Goal: Information Seeking & Learning: Learn about a topic

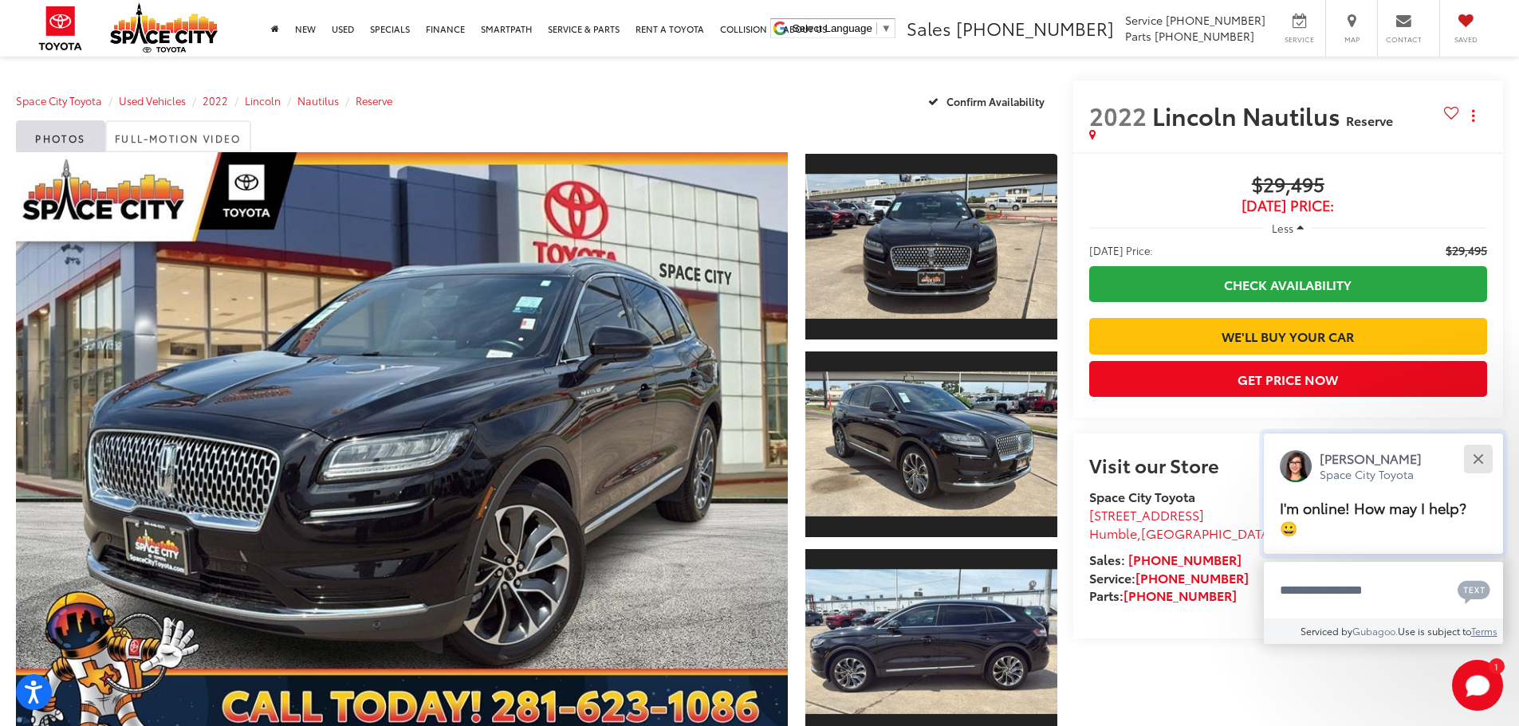
click at [1474, 461] on button "Close" at bounding box center [1478, 459] width 34 height 34
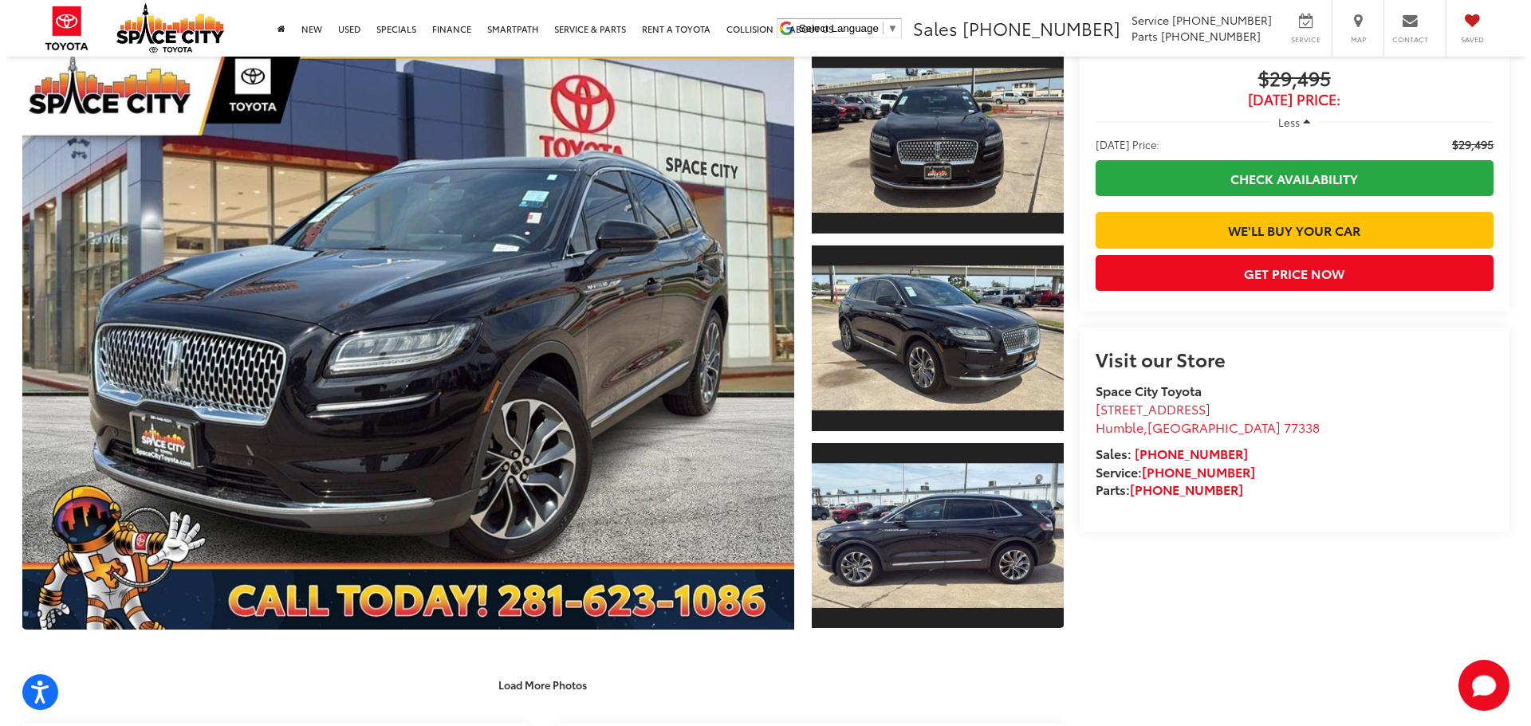
scroll to position [80, 0]
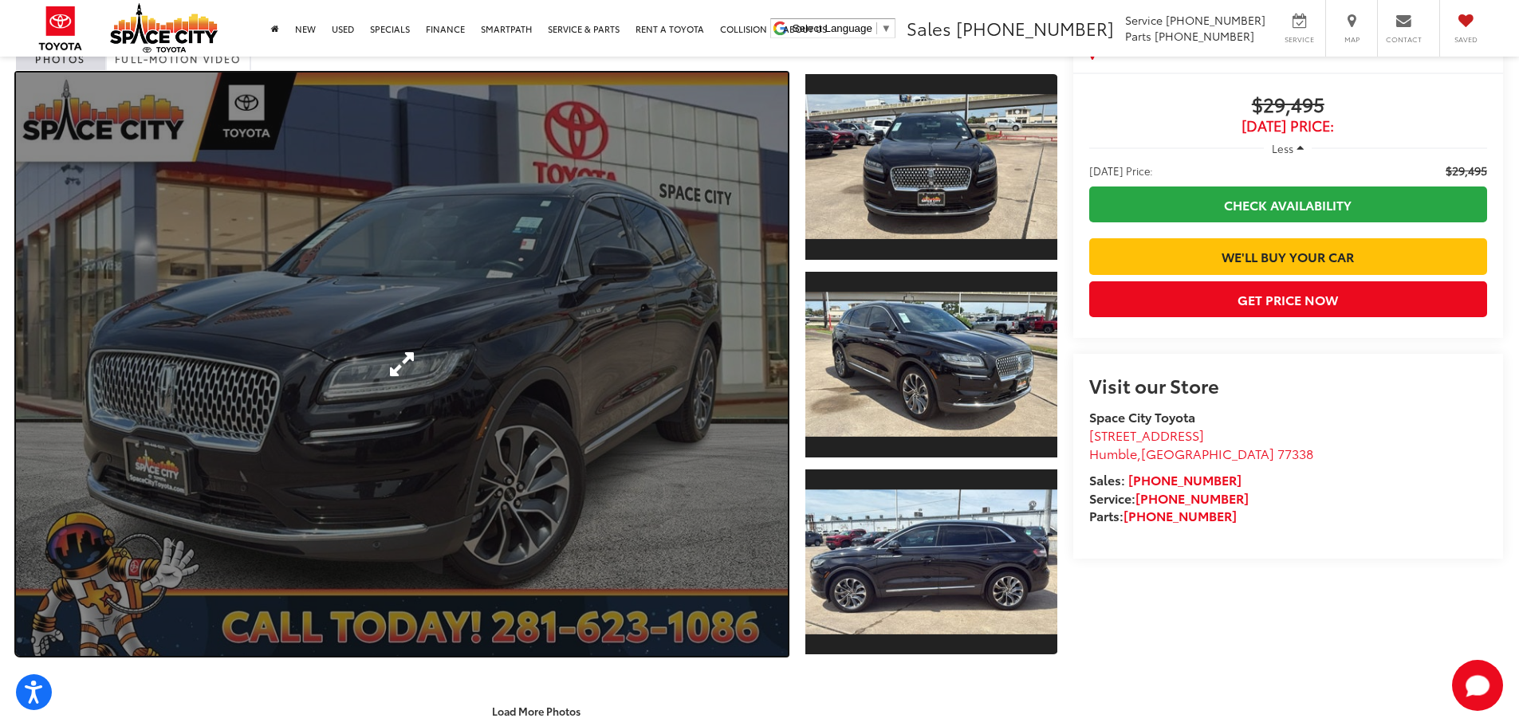
click at [502, 352] on link "Expand Photo 0" at bounding box center [402, 365] width 772 height 584
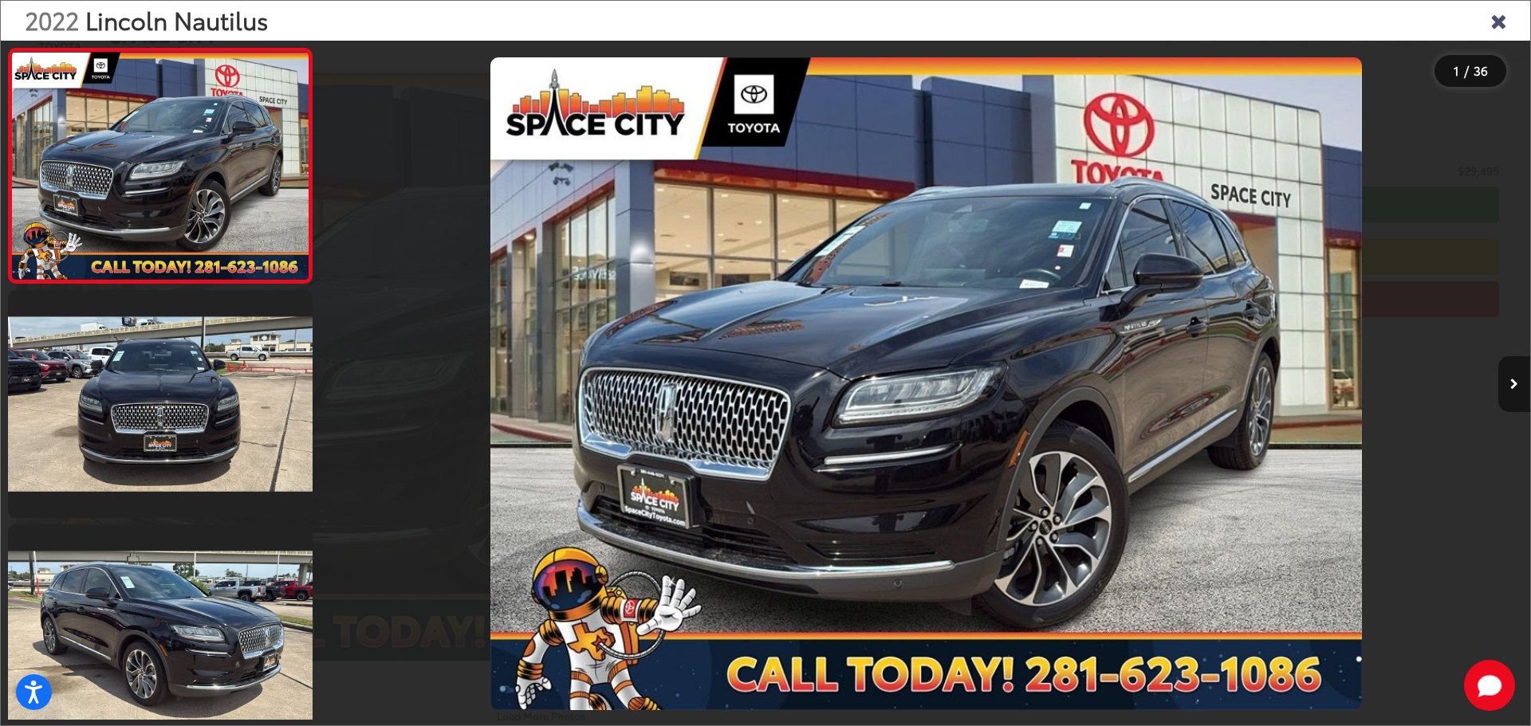
click at [1517, 391] on button "Next image" at bounding box center [1514, 384] width 32 height 56
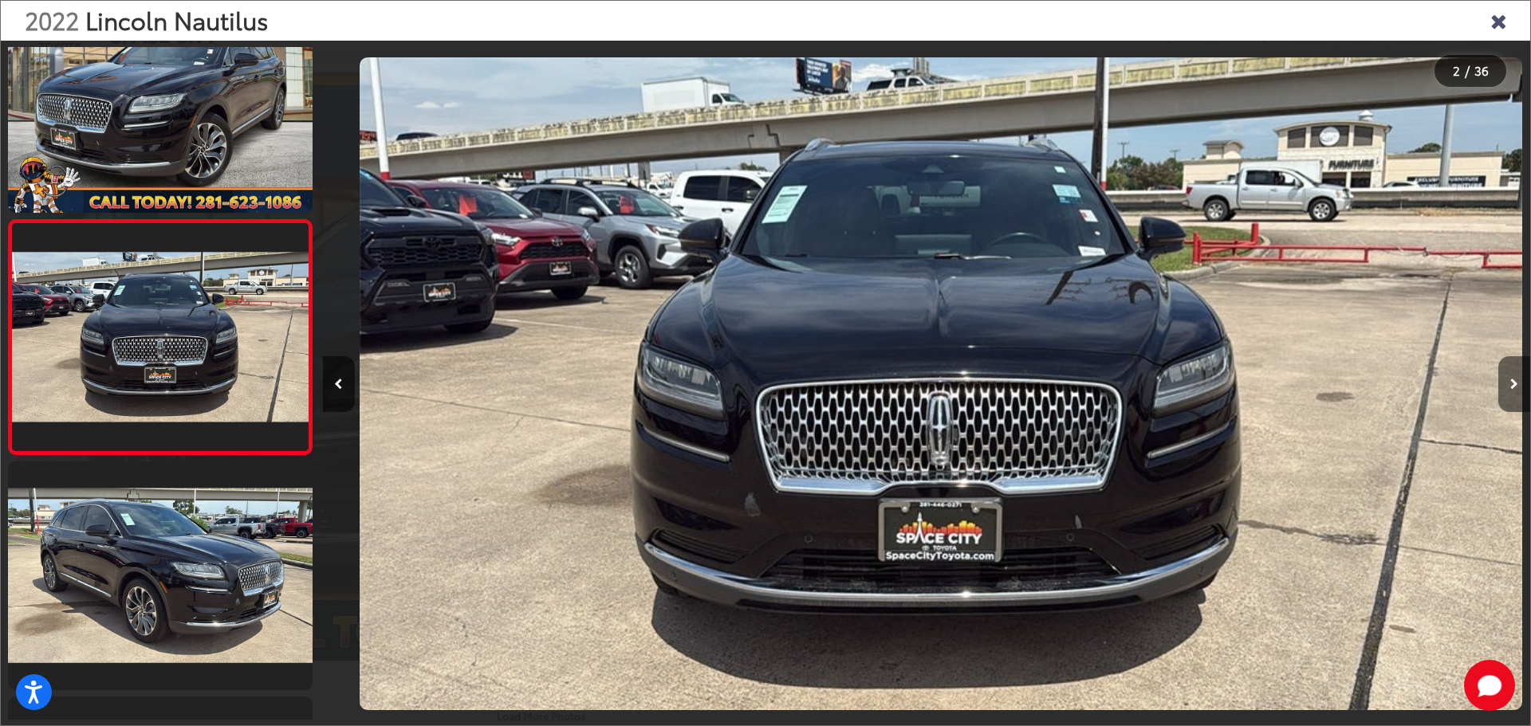
scroll to position [0, 1207]
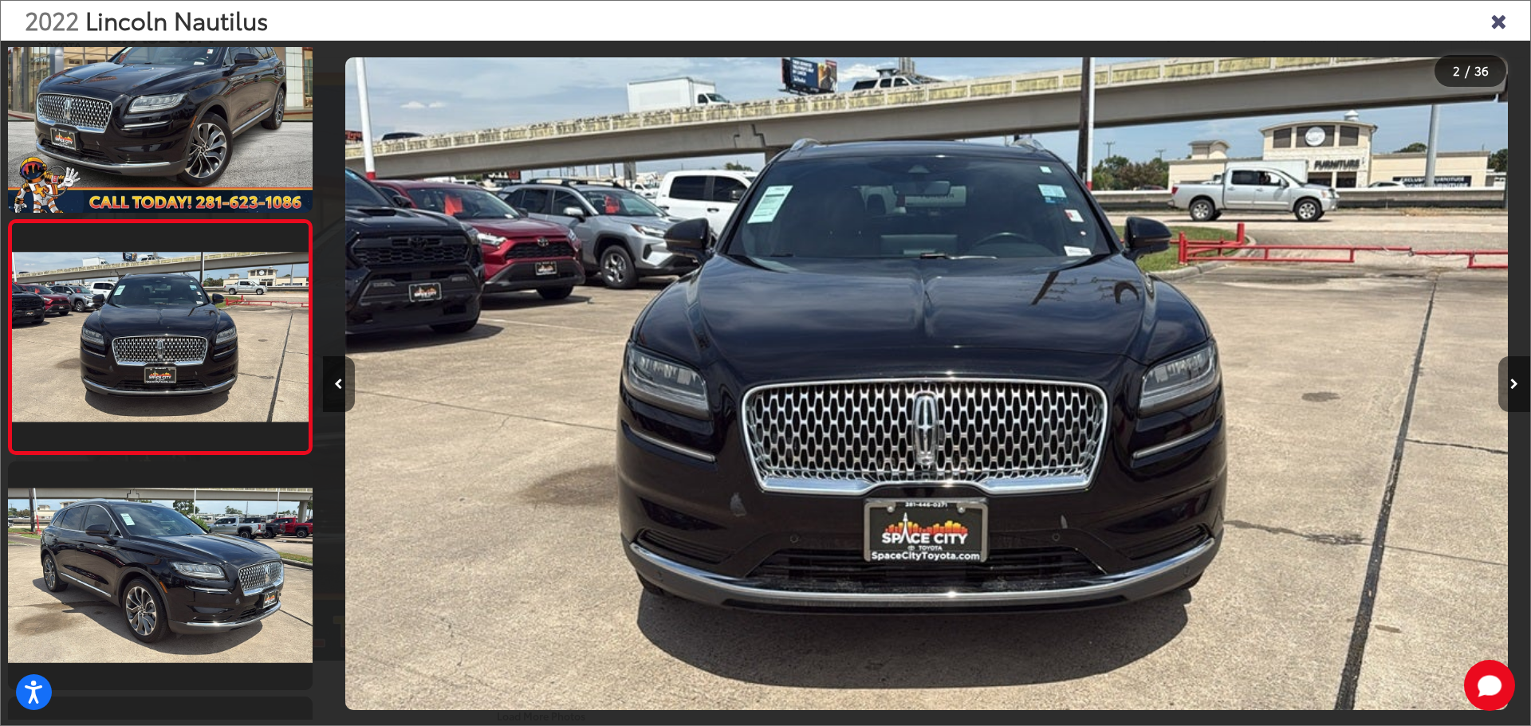
click at [1517, 391] on button "Next image" at bounding box center [1514, 384] width 32 height 56
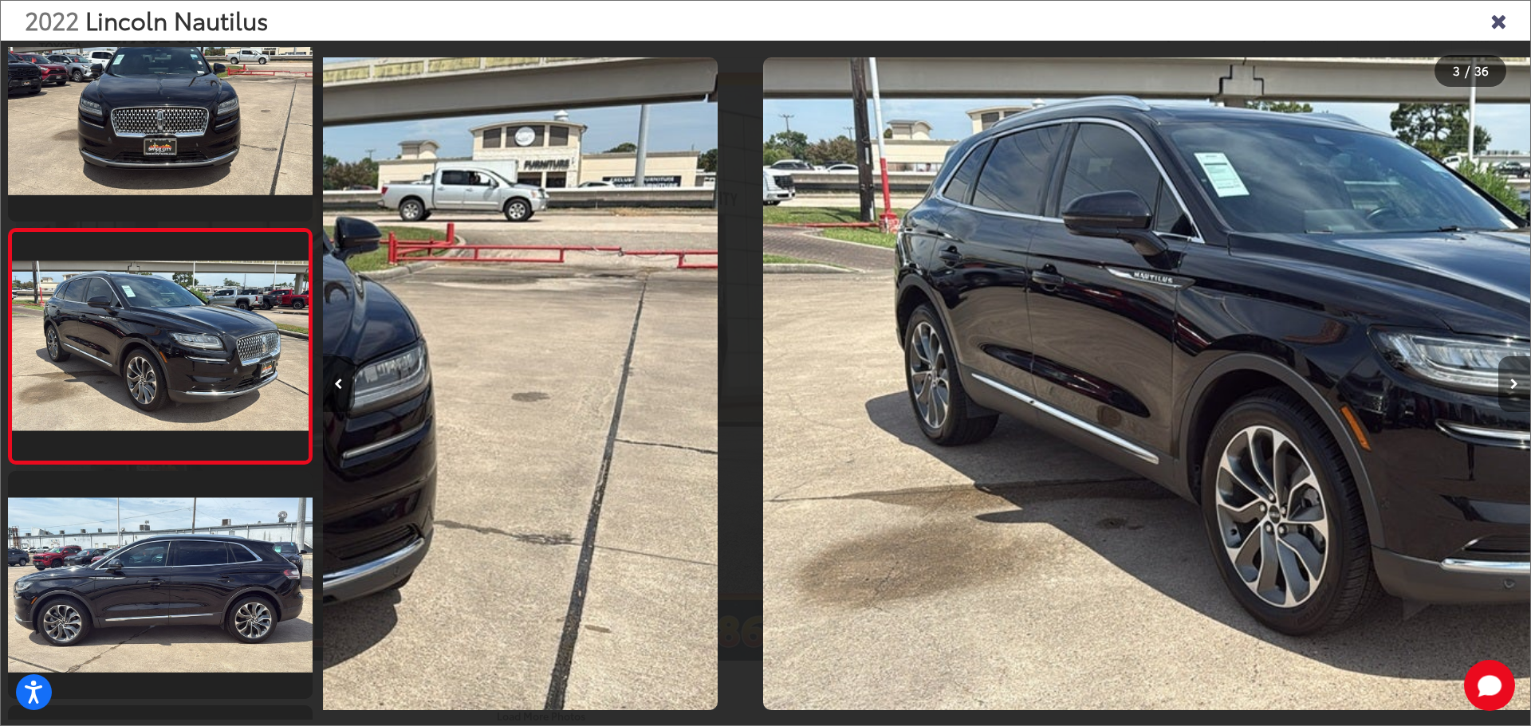
scroll to position [297, 0]
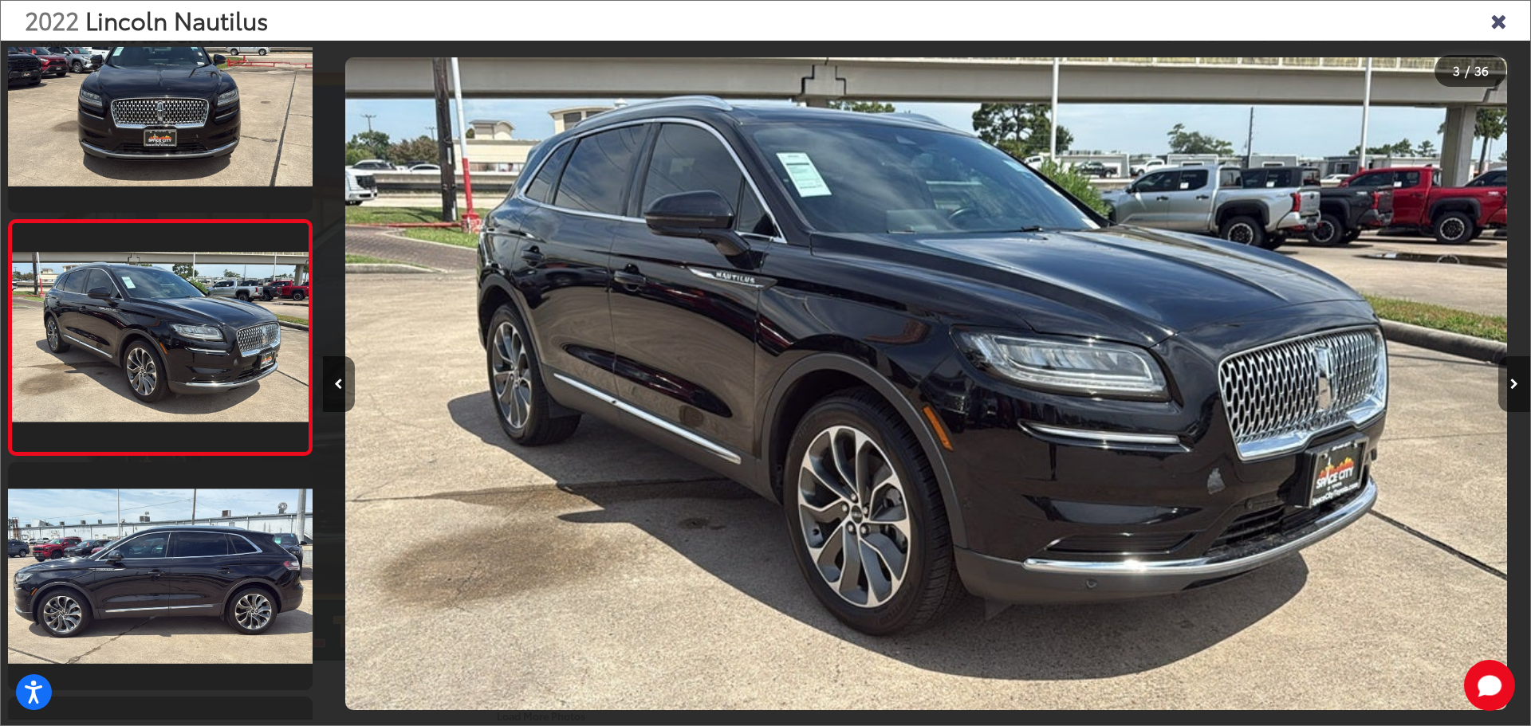
click at [1517, 391] on button "Next image" at bounding box center [1514, 384] width 32 height 56
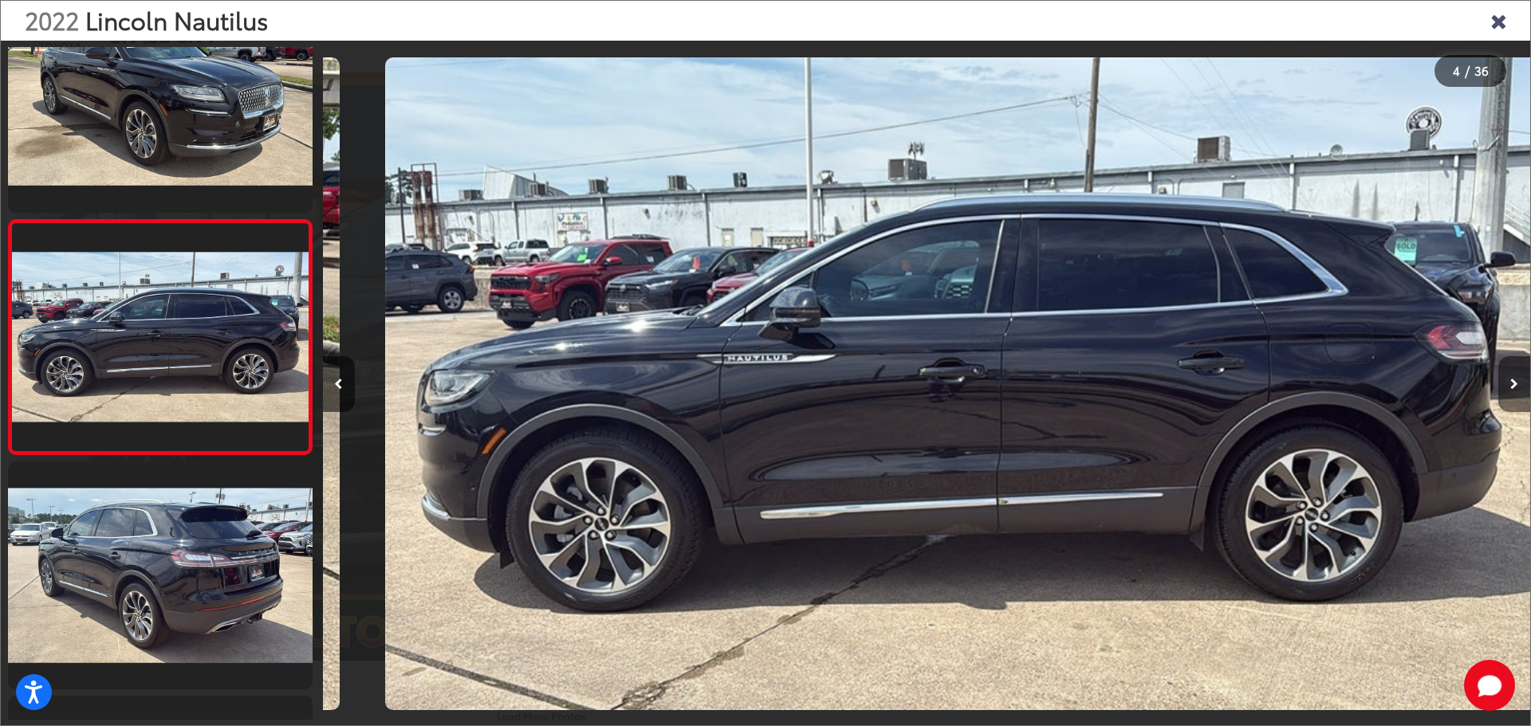
scroll to position [0, 3623]
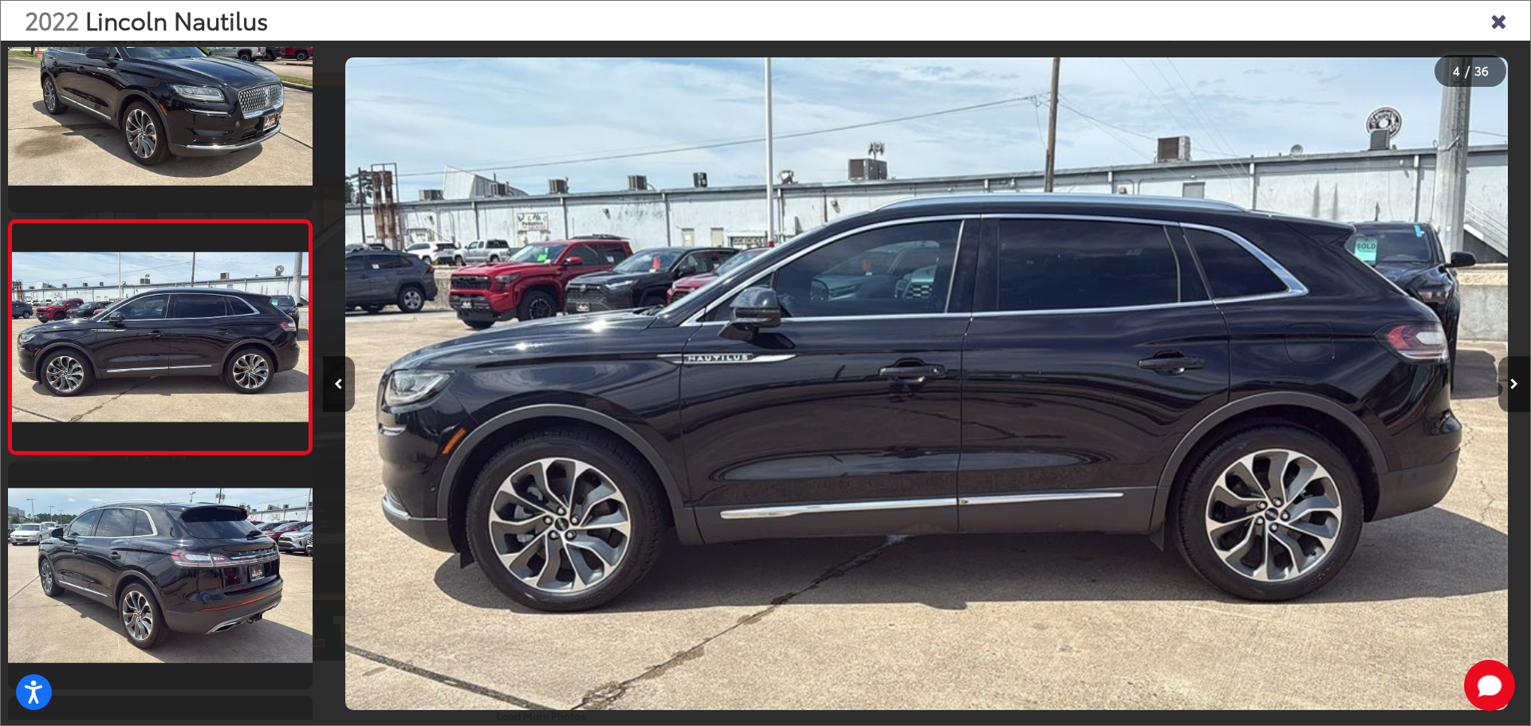
click at [1517, 391] on button "Next image" at bounding box center [1514, 384] width 32 height 56
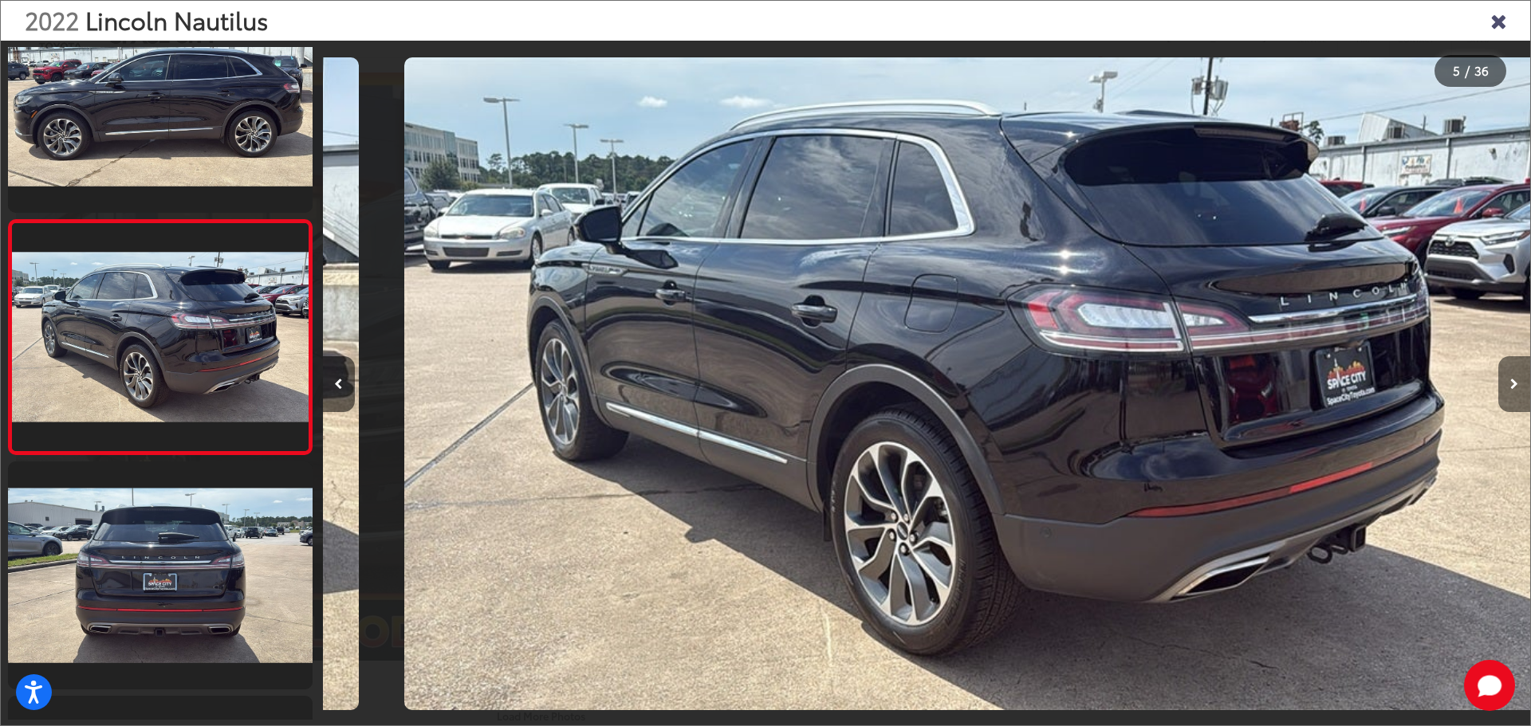
scroll to position [0, 0]
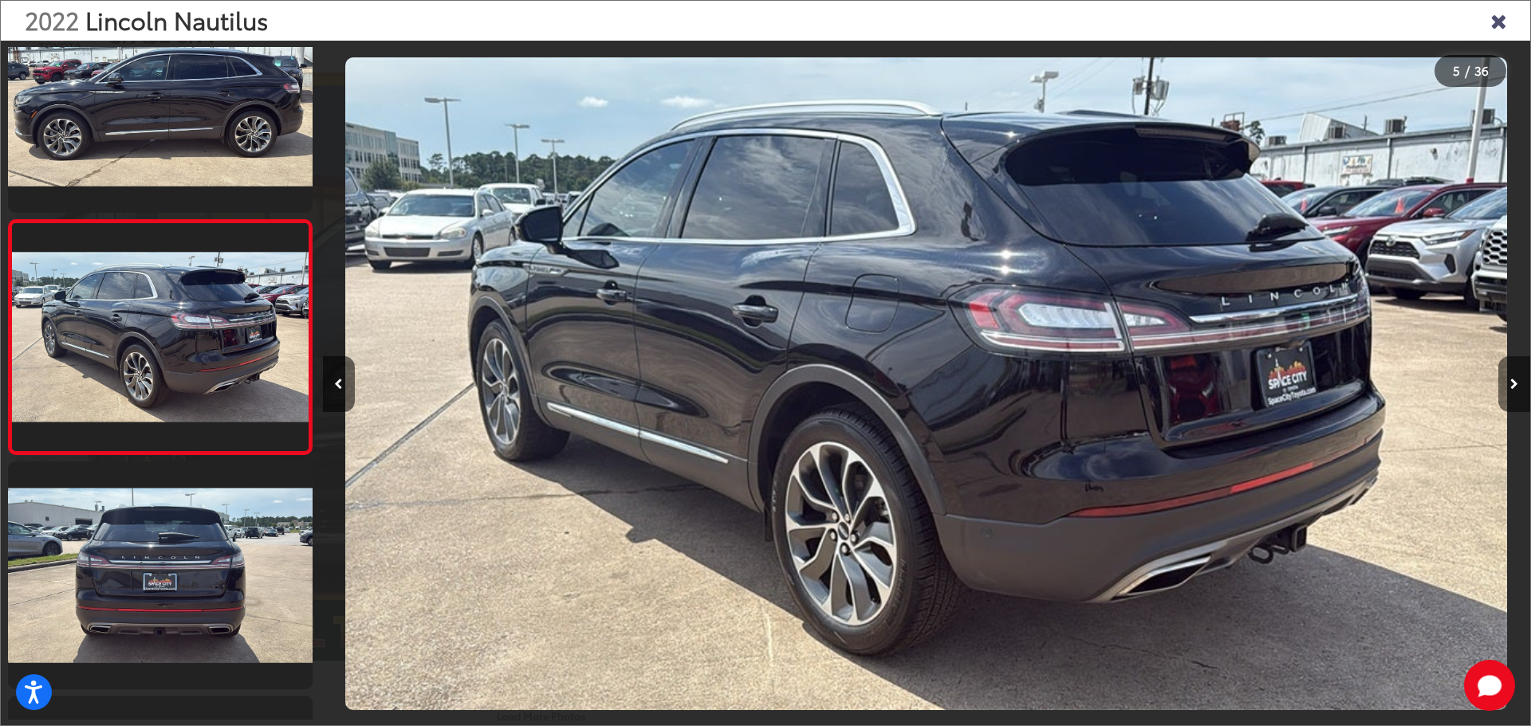
click at [1517, 391] on button "Next image" at bounding box center [1514, 384] width 32 height 56
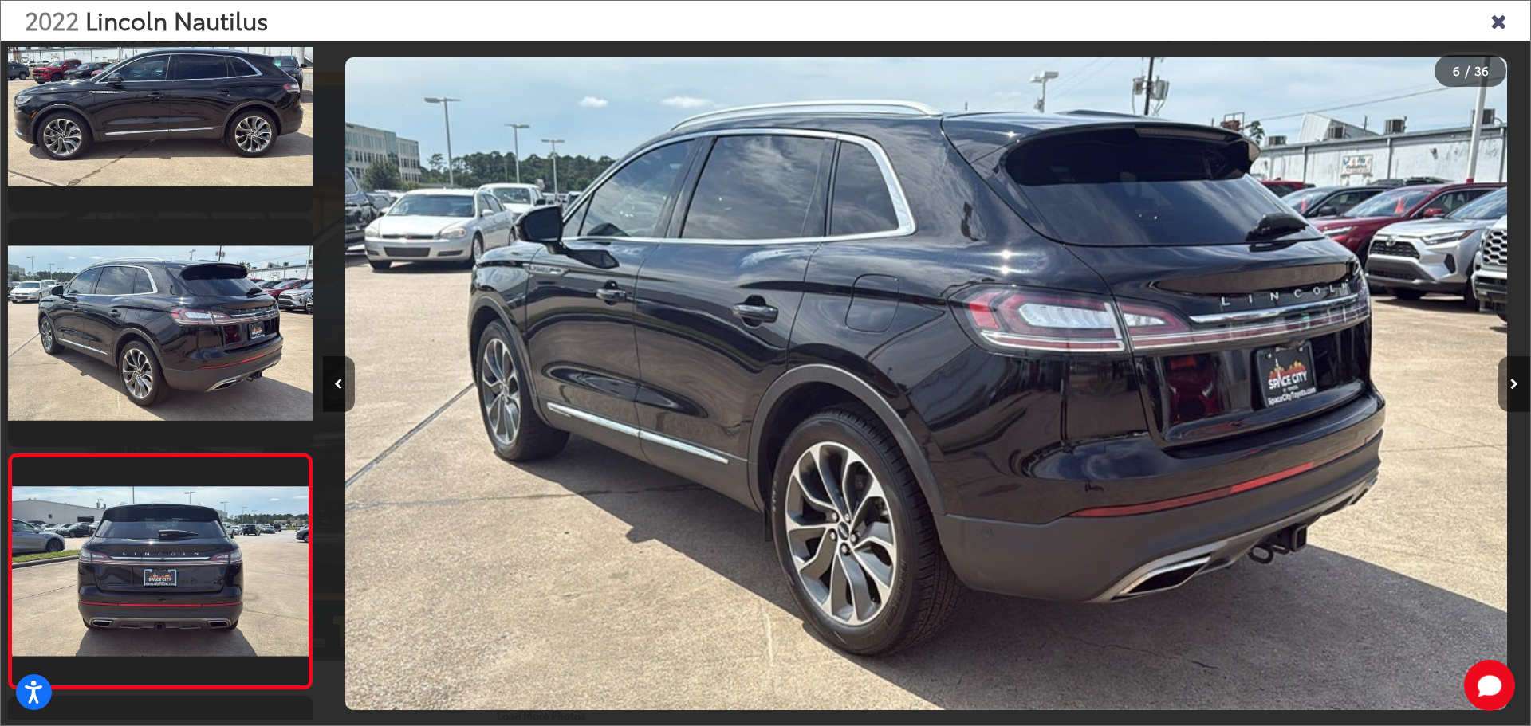
scroll to position [0, 5679]
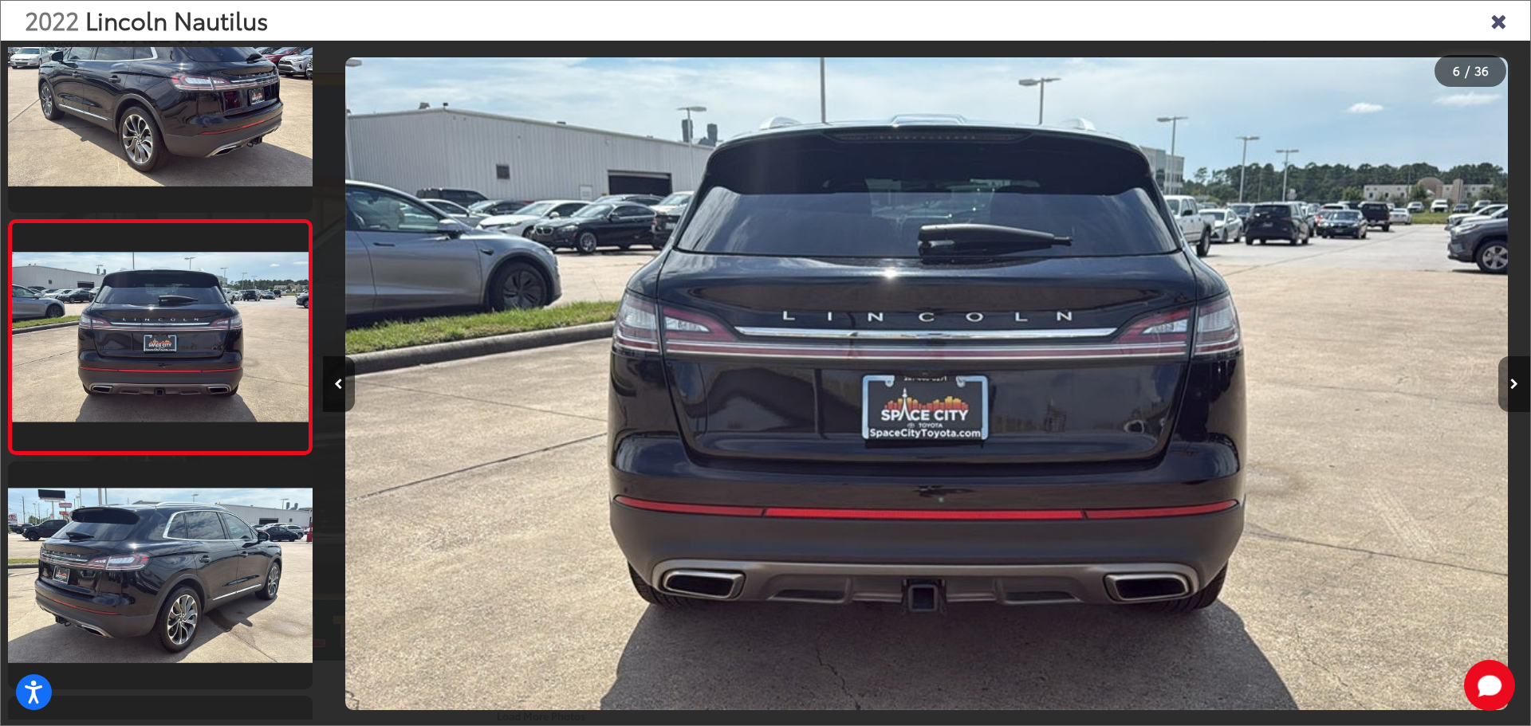
click at [1517, 391] on button "Next image" at bounding box center [1514, 384] width 32 height 56
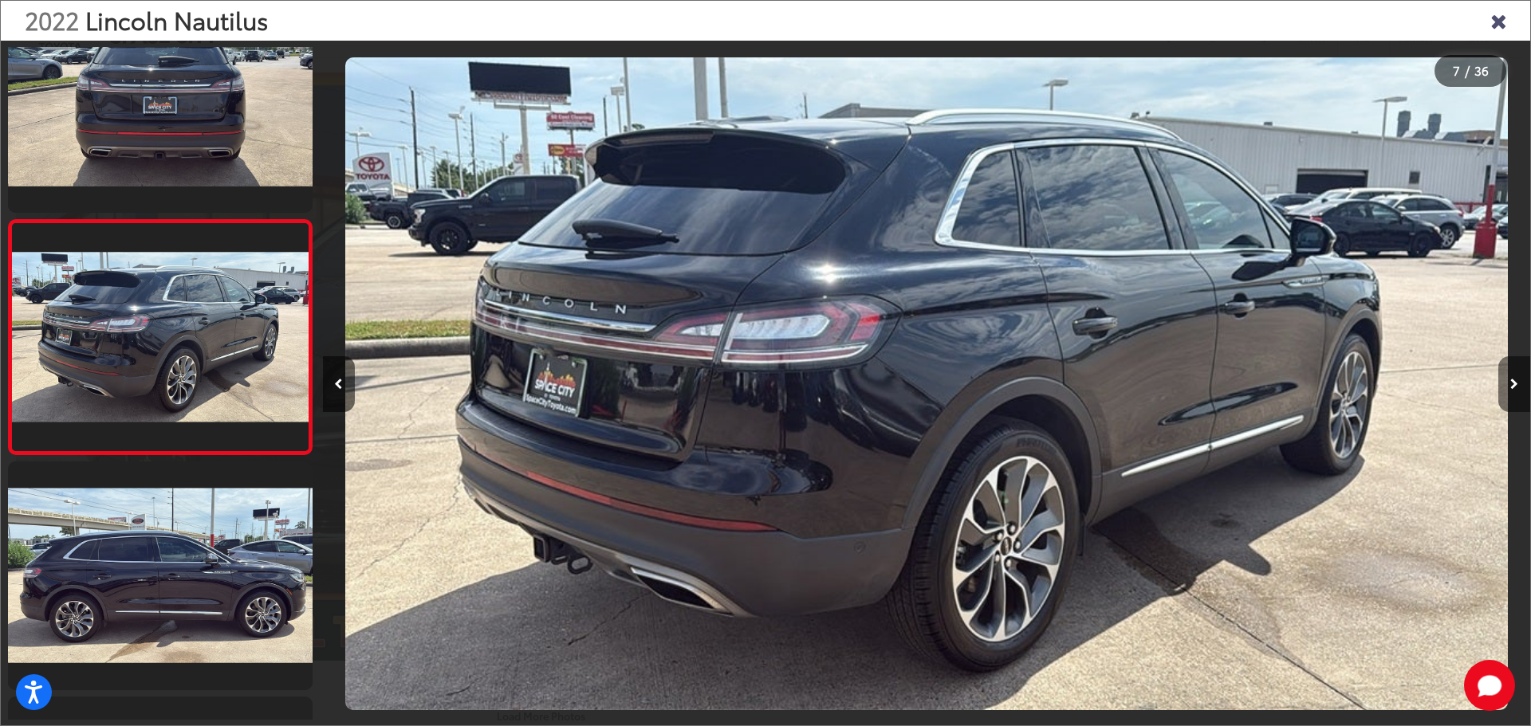
click at [1517, 391] on button "Next image" at bounding box center [1514, 384] width 32 height 56
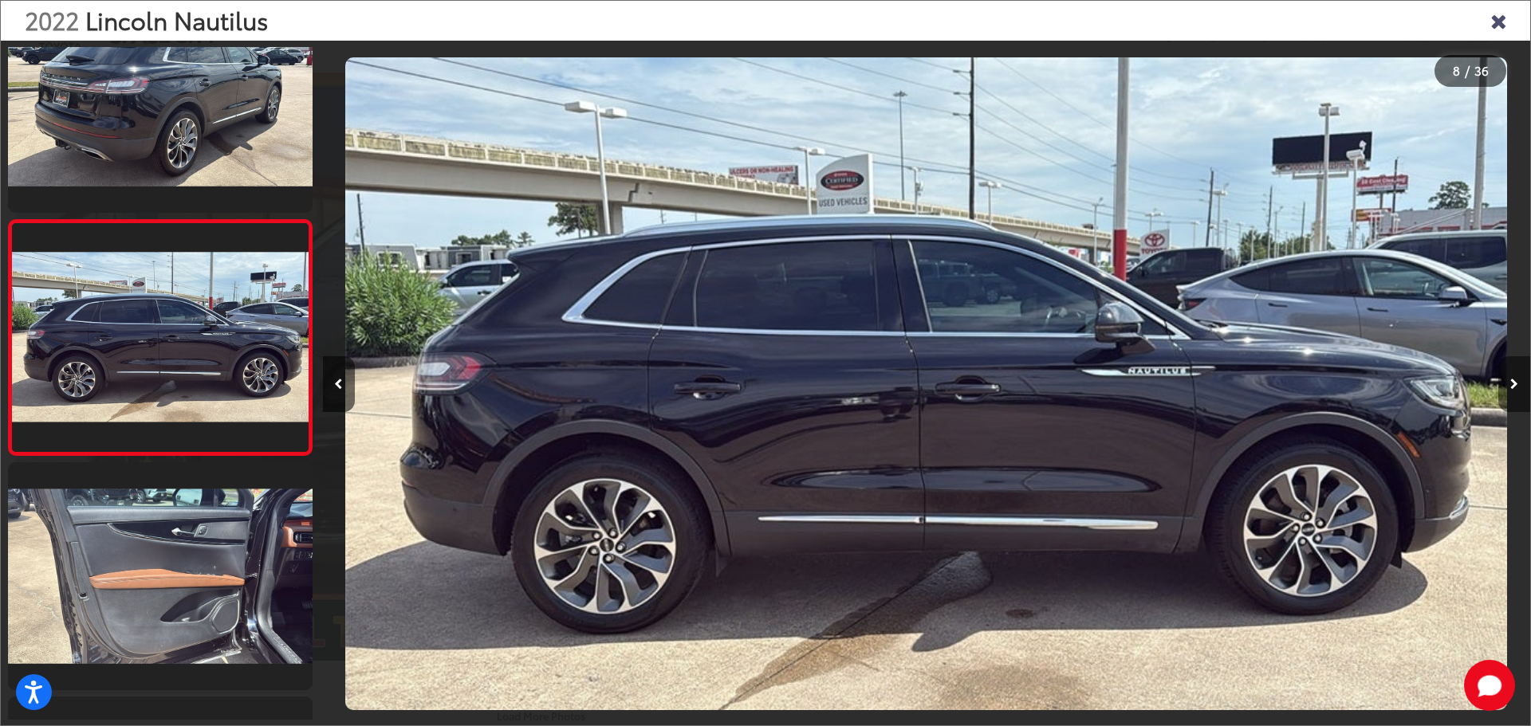
click at [1517, 391] on button "Next image" at bounding box center [1514, 384] width 32 height 56
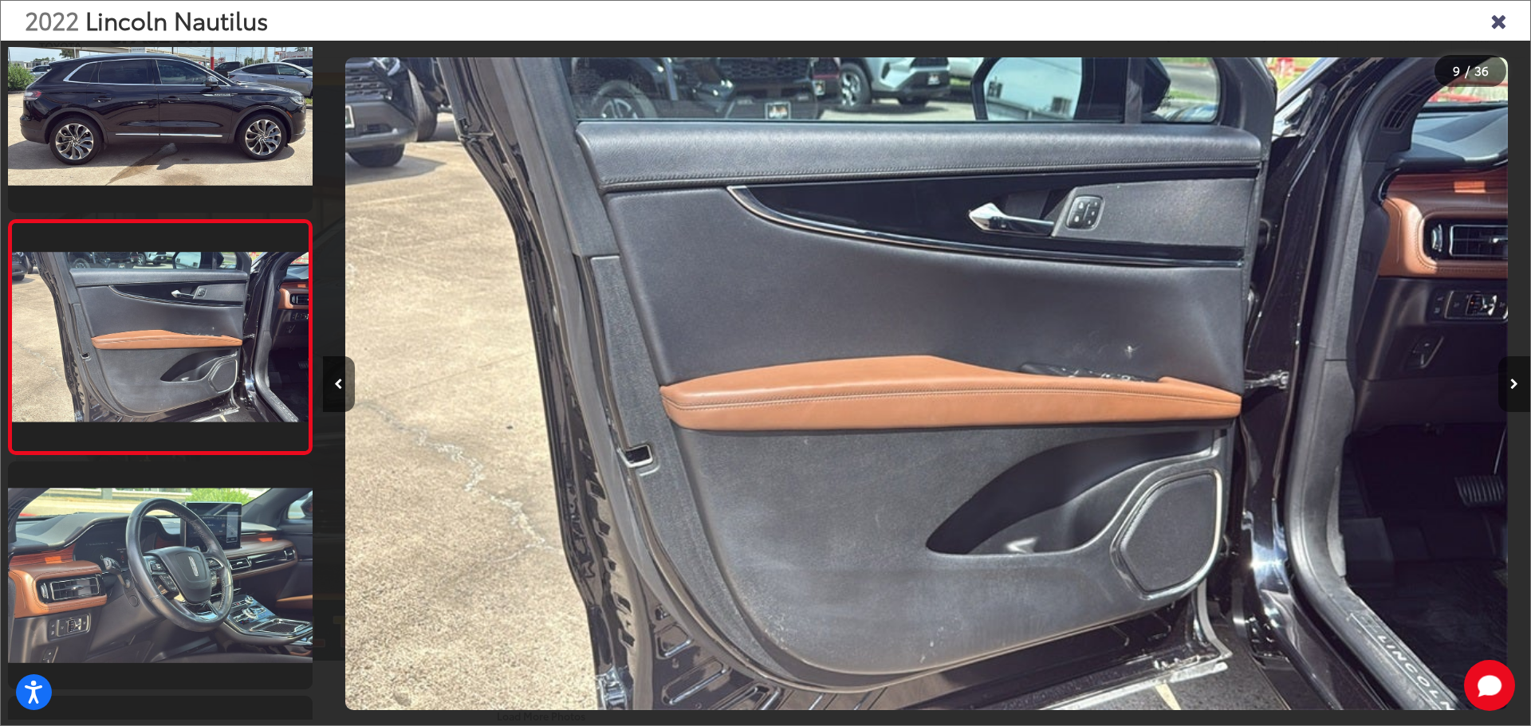
click at [1517, 391] on button "Next image" at bounding box center [1514, 384] width 32 height 56
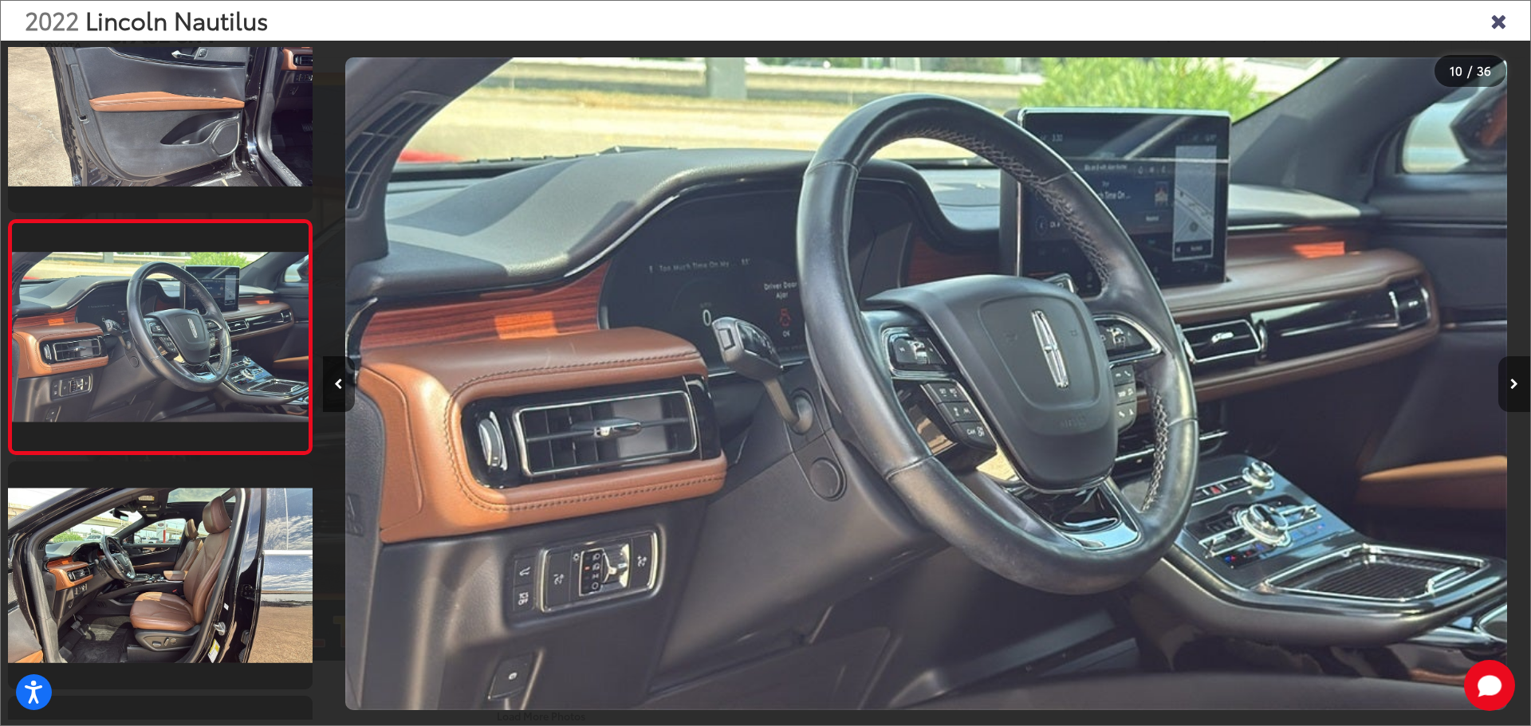
click at [1517, 391] on button "Next image" at bounding box center [1514, 384] width 32 height 56
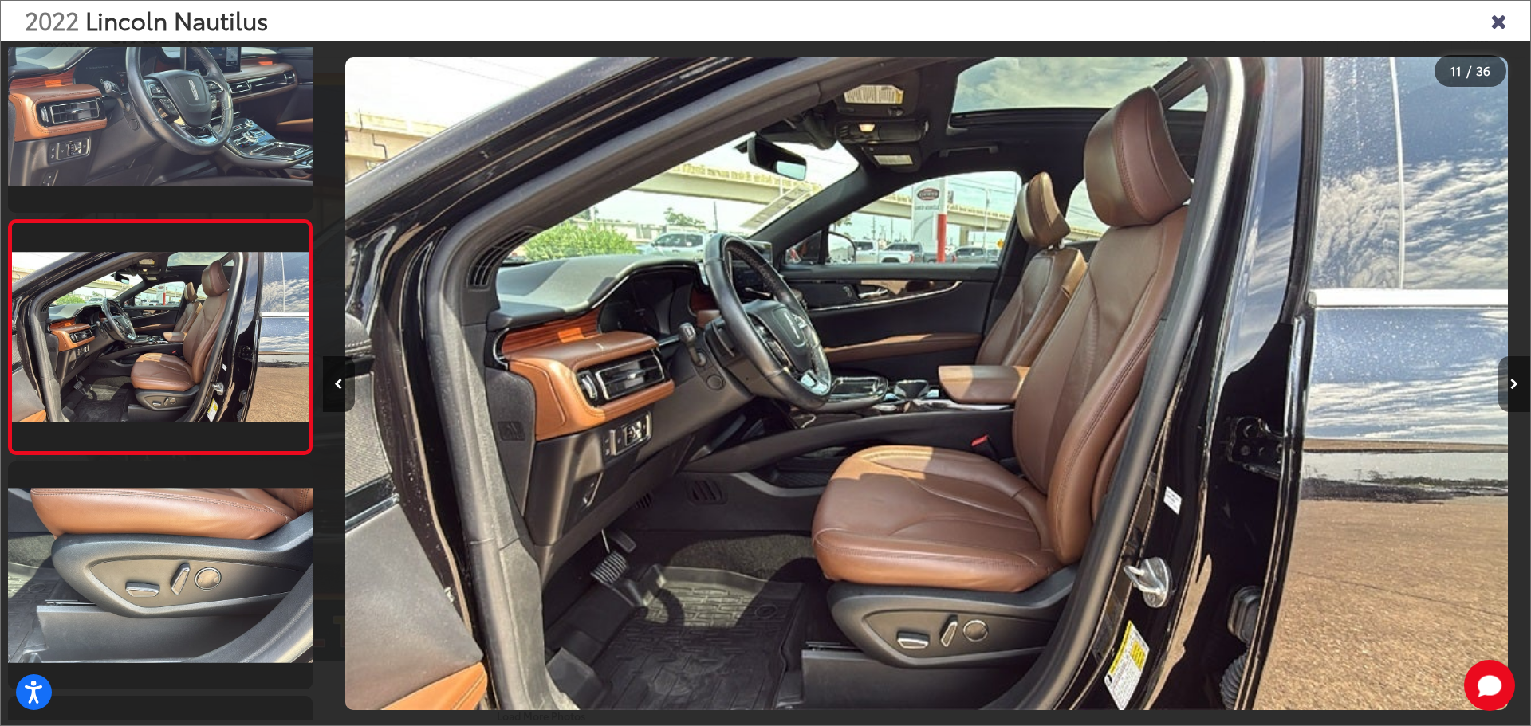
click at [1517, 391] on button "Next image" at bounding box center [1514, 384] width 32 height 56
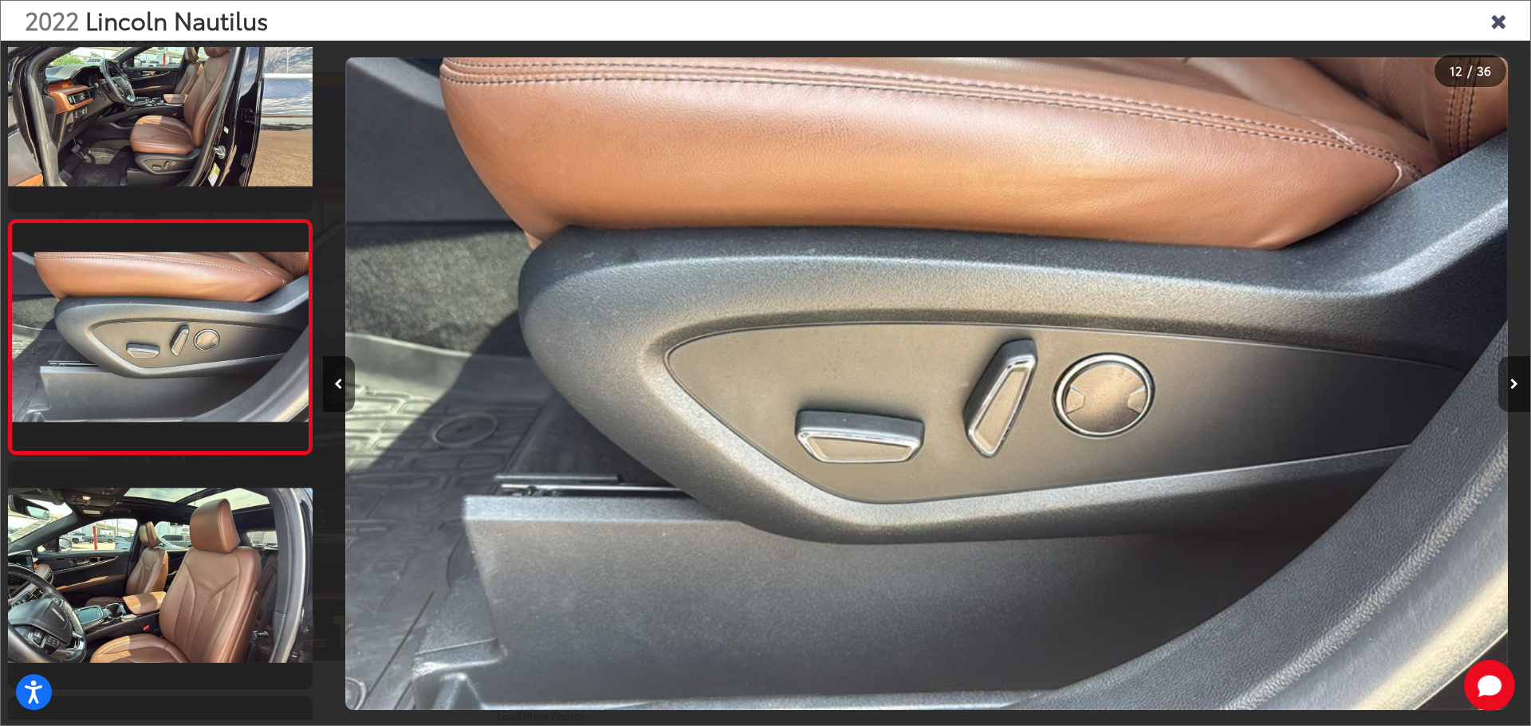
click at [1517, 391] on button "Next image" at bounding box center [1514, 384] width 32 height 56
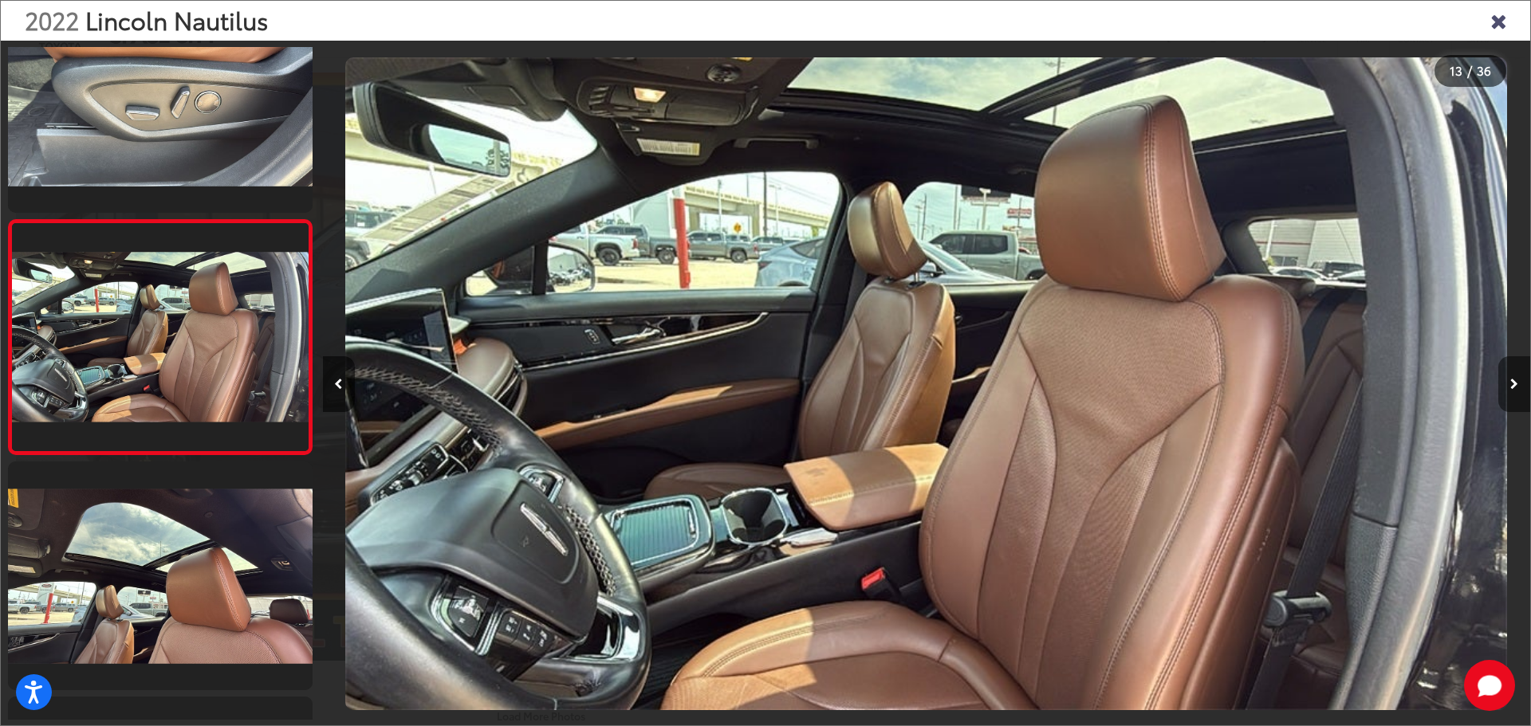
click at [1517, 391] on button "Next image" at bounding box center [1514, 384] width 32 height 56
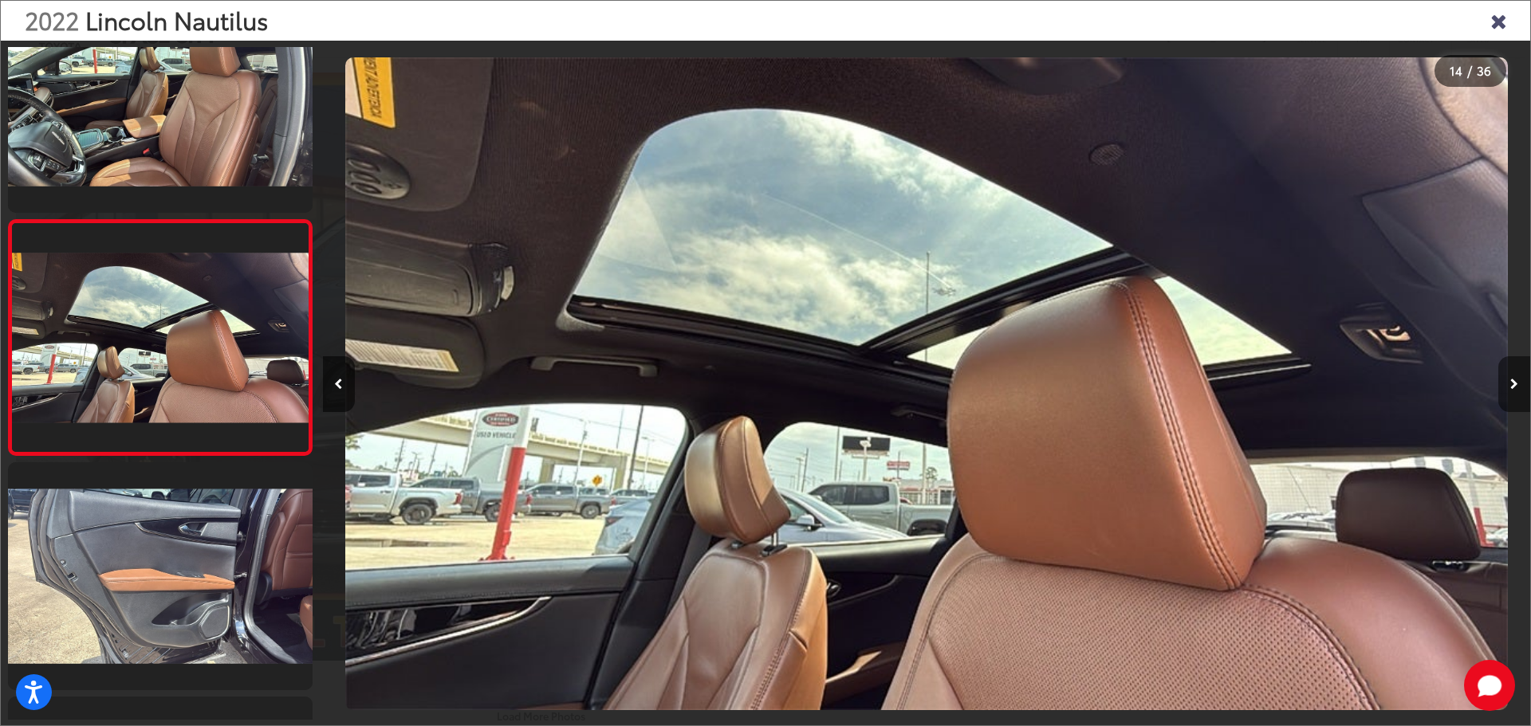
click at [1517, 391] on button "Next image" at bounding box center [1514, 384] width 32 height 56
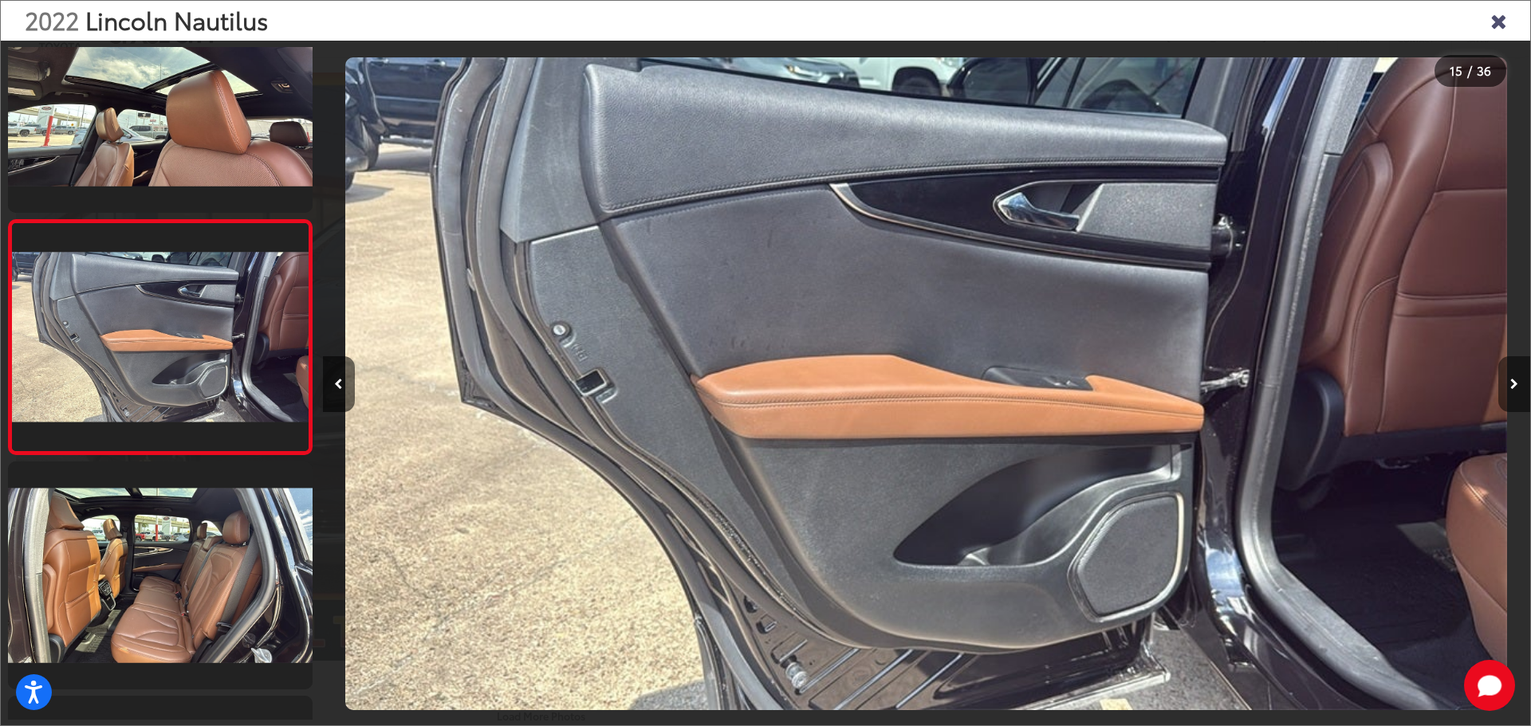
click at [1517, 391] on button "Next image" at bounding box center [1514, 384] width 32 height 56
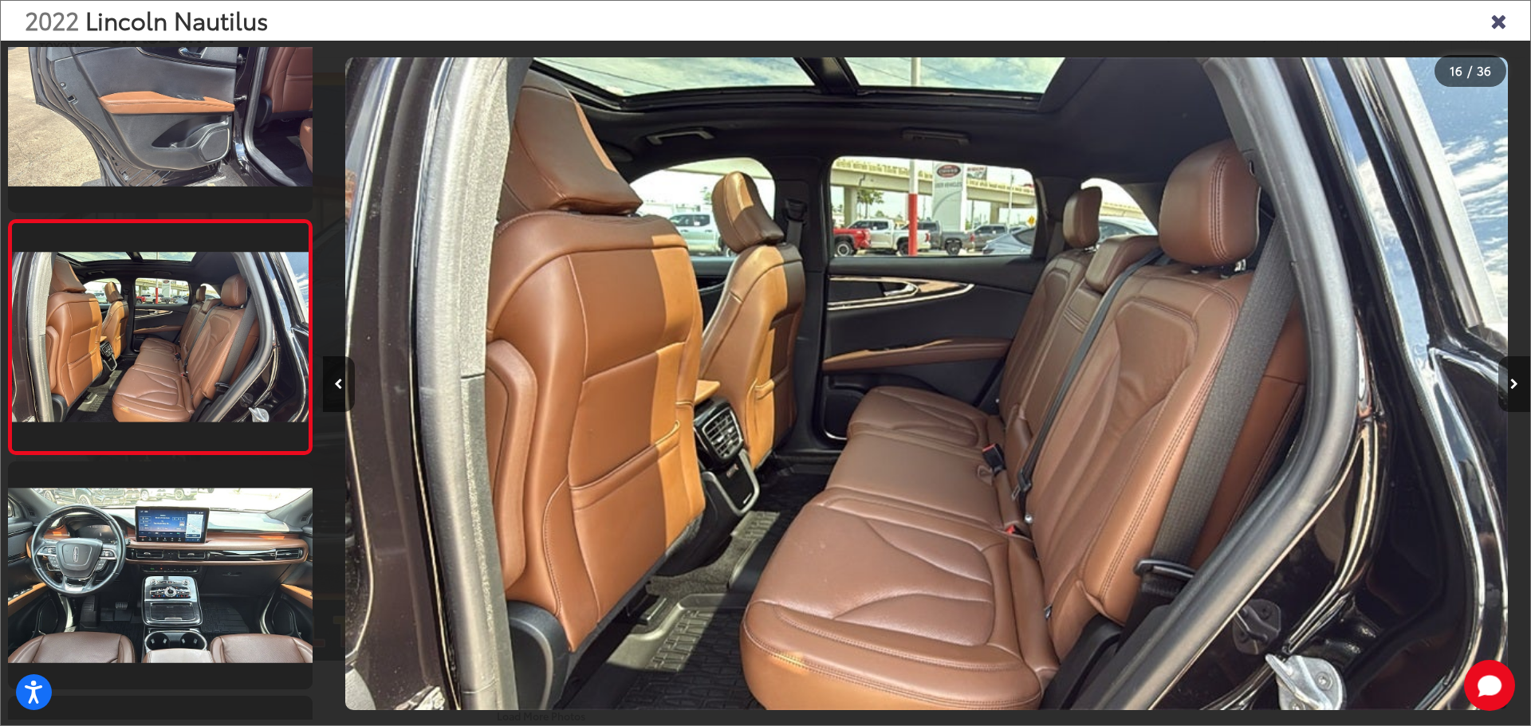
click at [1517, 391] on button "Next image" at bounding box center [1514, 384] width 32 height 56
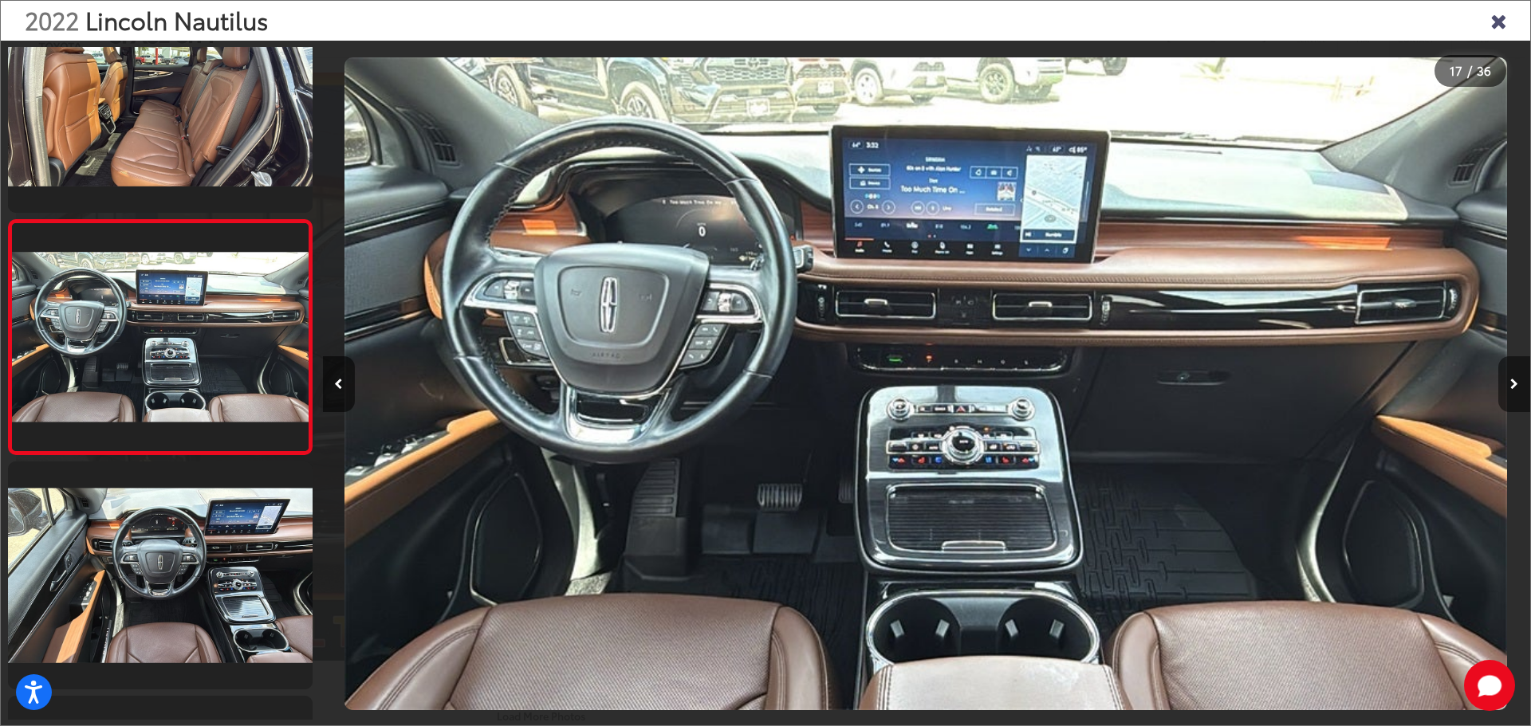
click at [1517, 391] on button "Next image" at bounding box center [1514, 384] width 32 height 56
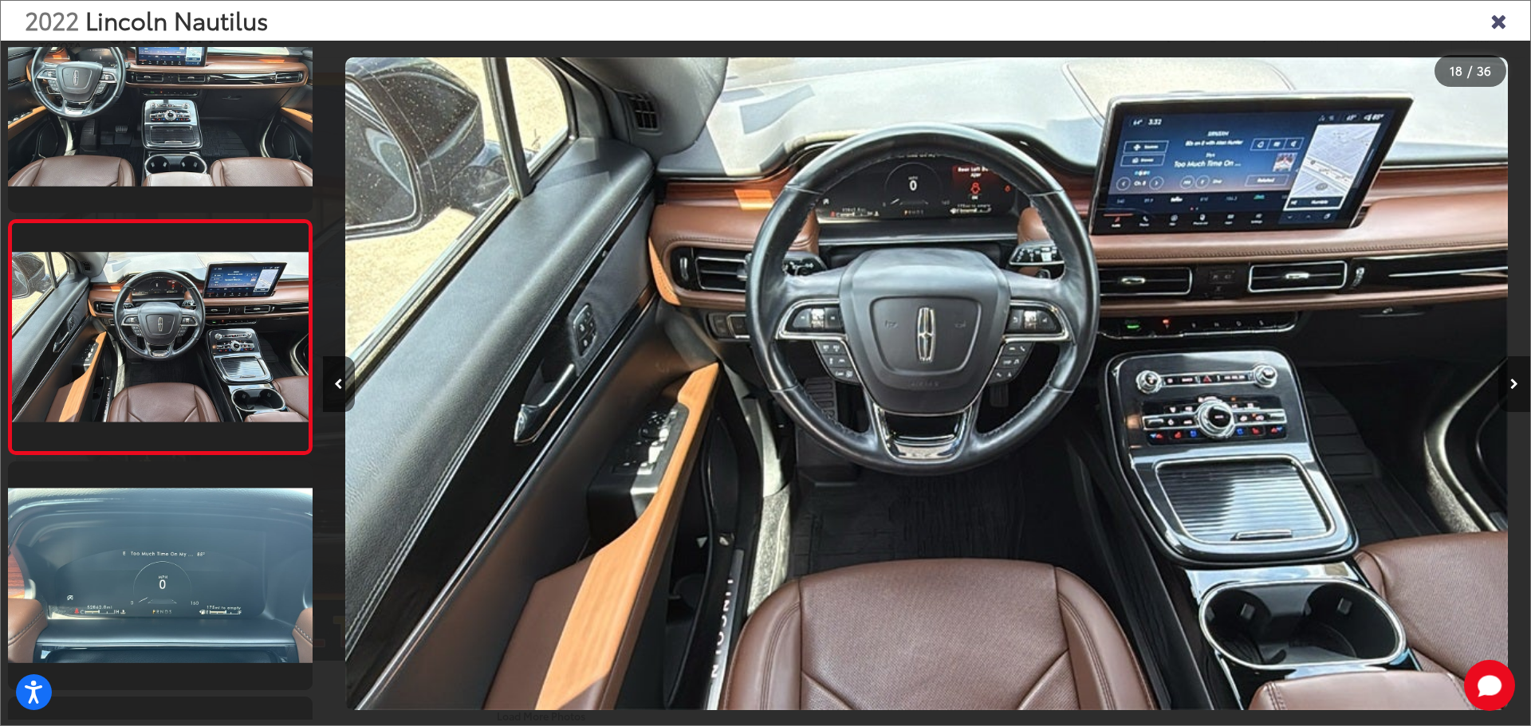
click at [1517, 391] on button "Next image" at bounding box center [1514, 384] width 32 height 56
